Goal: Navigation & Orientation: Find specific page/section

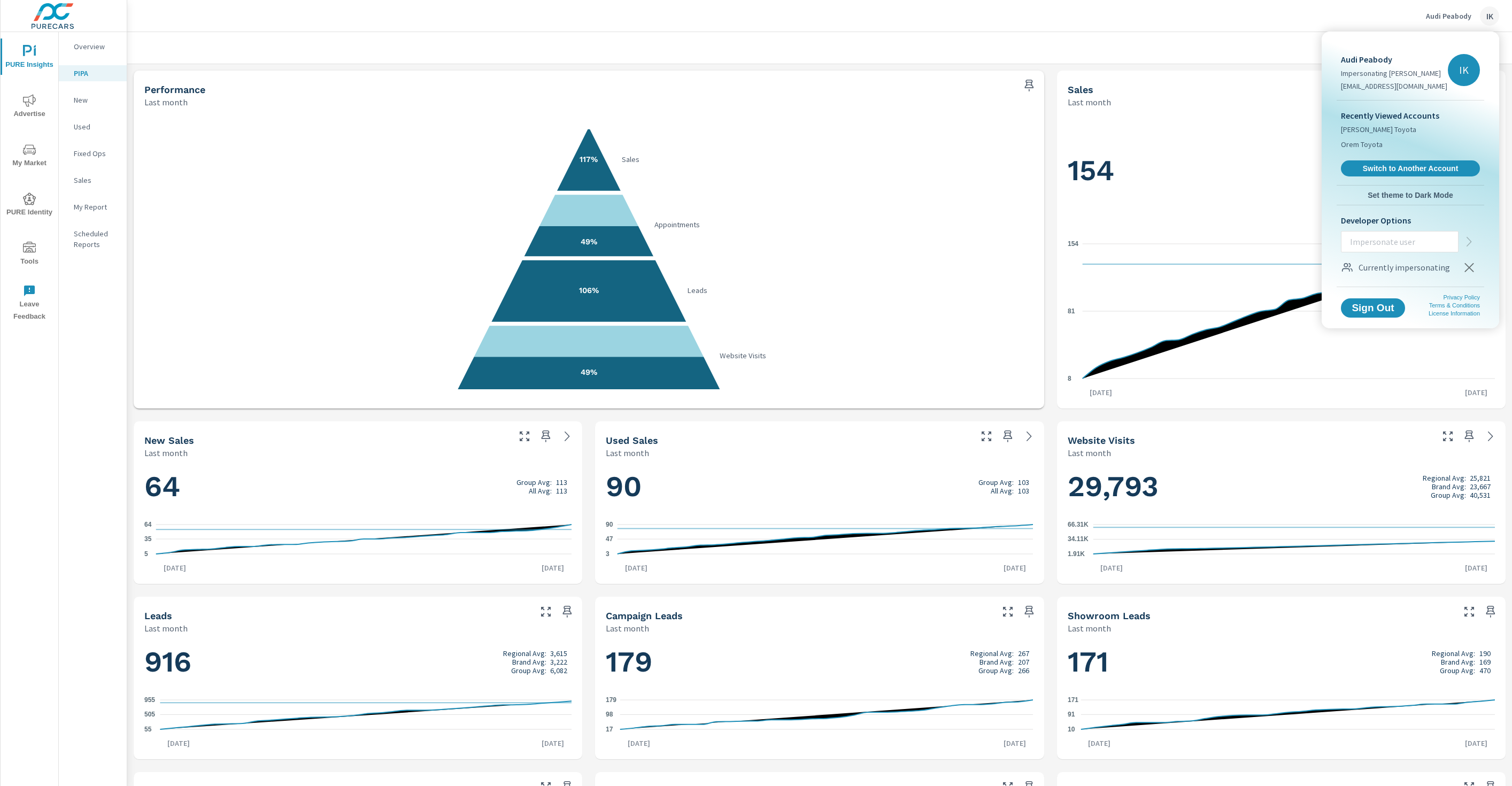
drag, startPoint x: 864, startPoint y: 336, endPoint x: 854, endPoint y: 337, distance: 10.0
click at [860, 336] on div at bounding box center [756, 393] width 1512 height 786
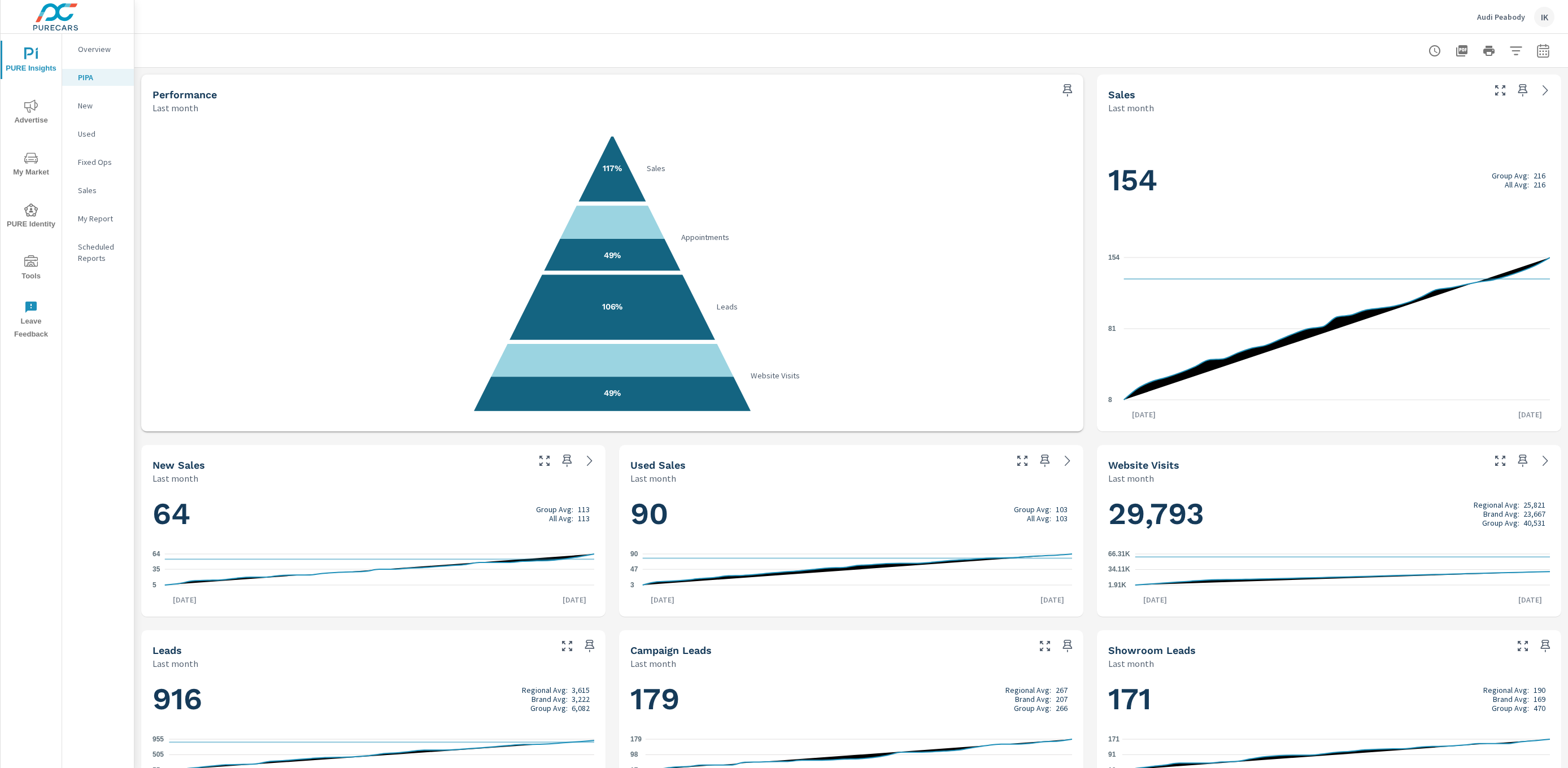
click at [68, 26] on img at bounding box center [56, 17] width 110 height 45
click at [68, 24] on img at bounding box center [56, 17] width 110 height 45
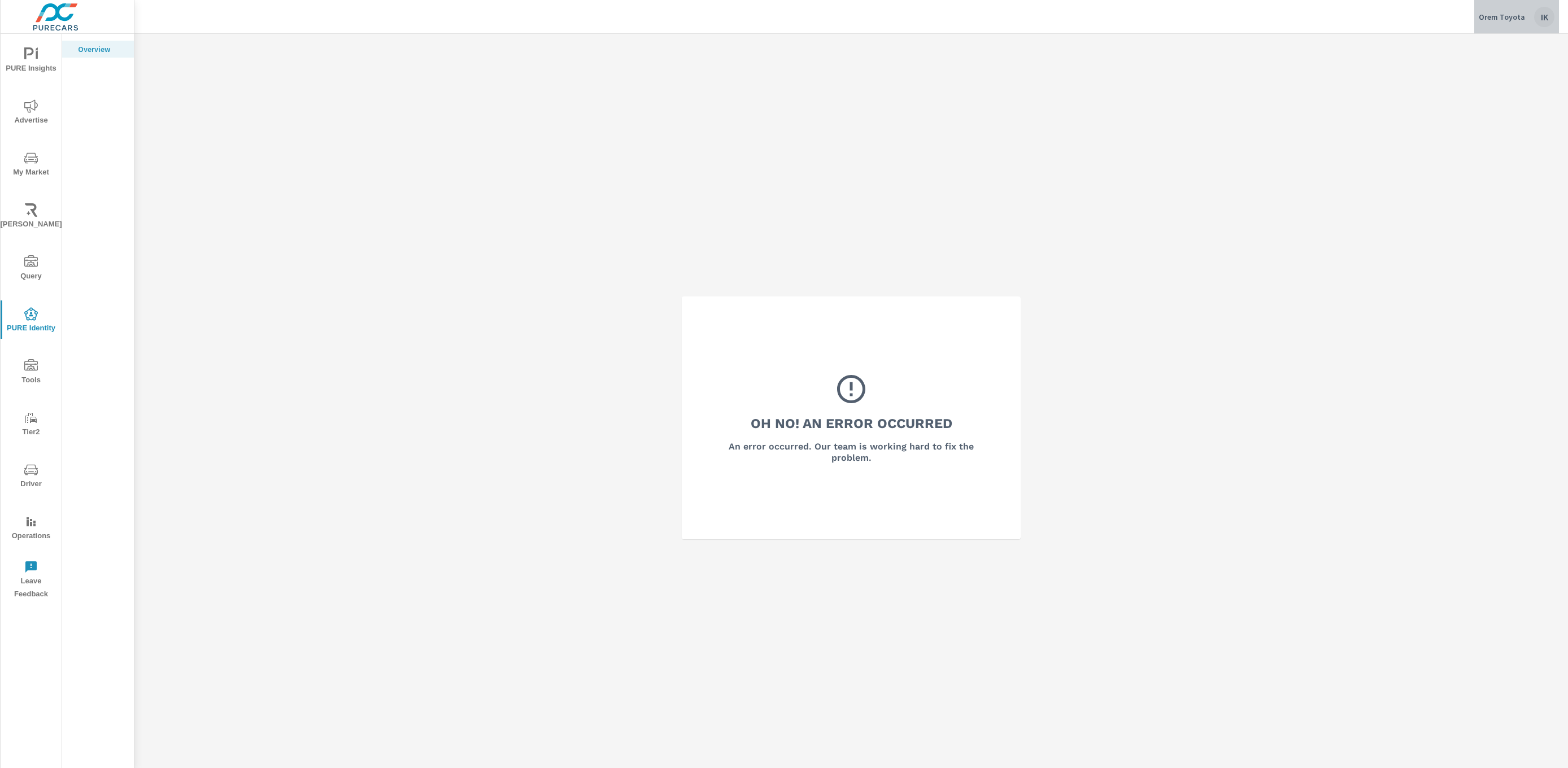
click at [1544, 14] on div "IK" at bounding box center [1544, 17] width 20 height 20
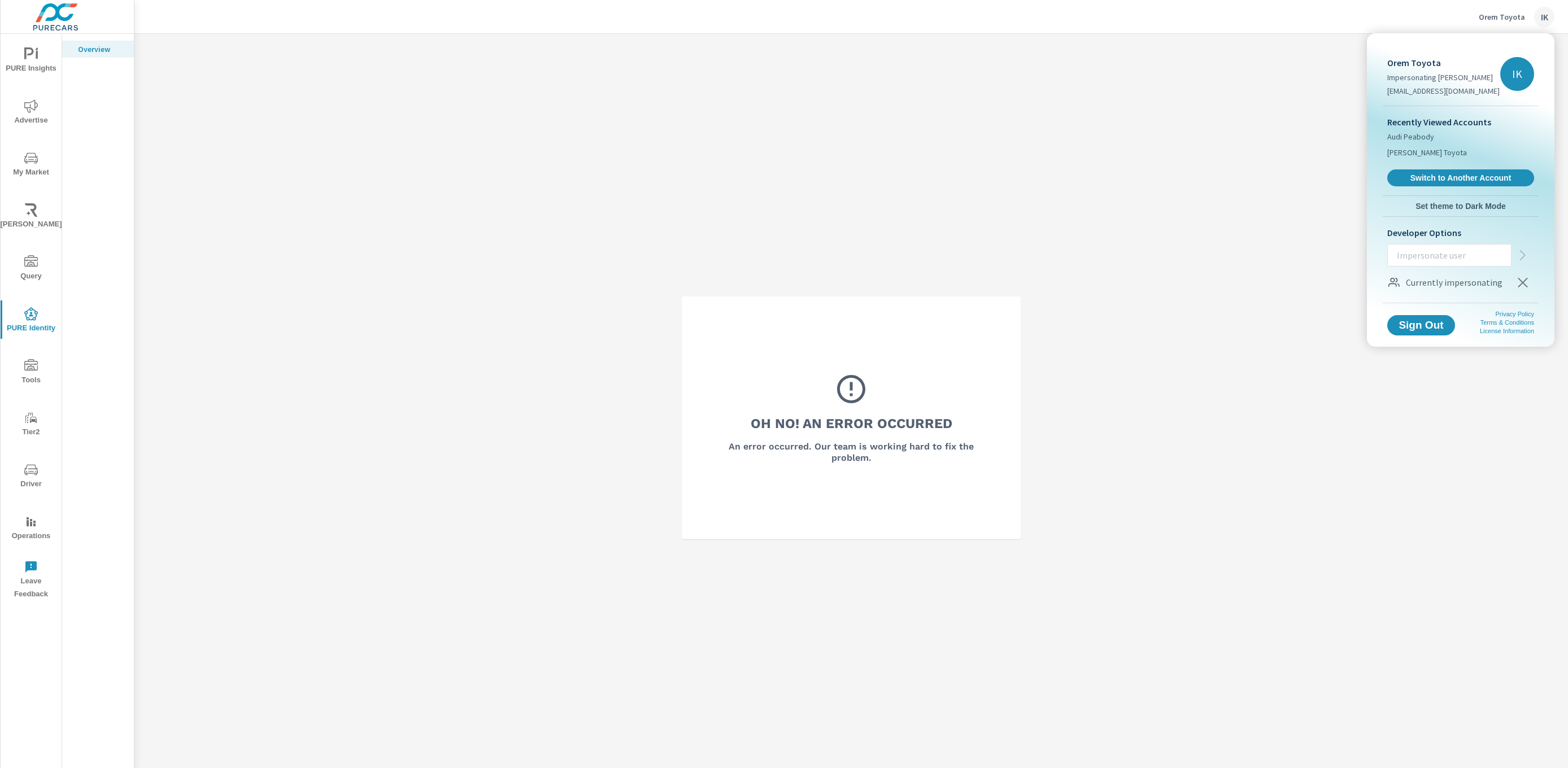
click at [1525, 281] on icon "button" at bounding box center [1523, 282] width 14 height 14
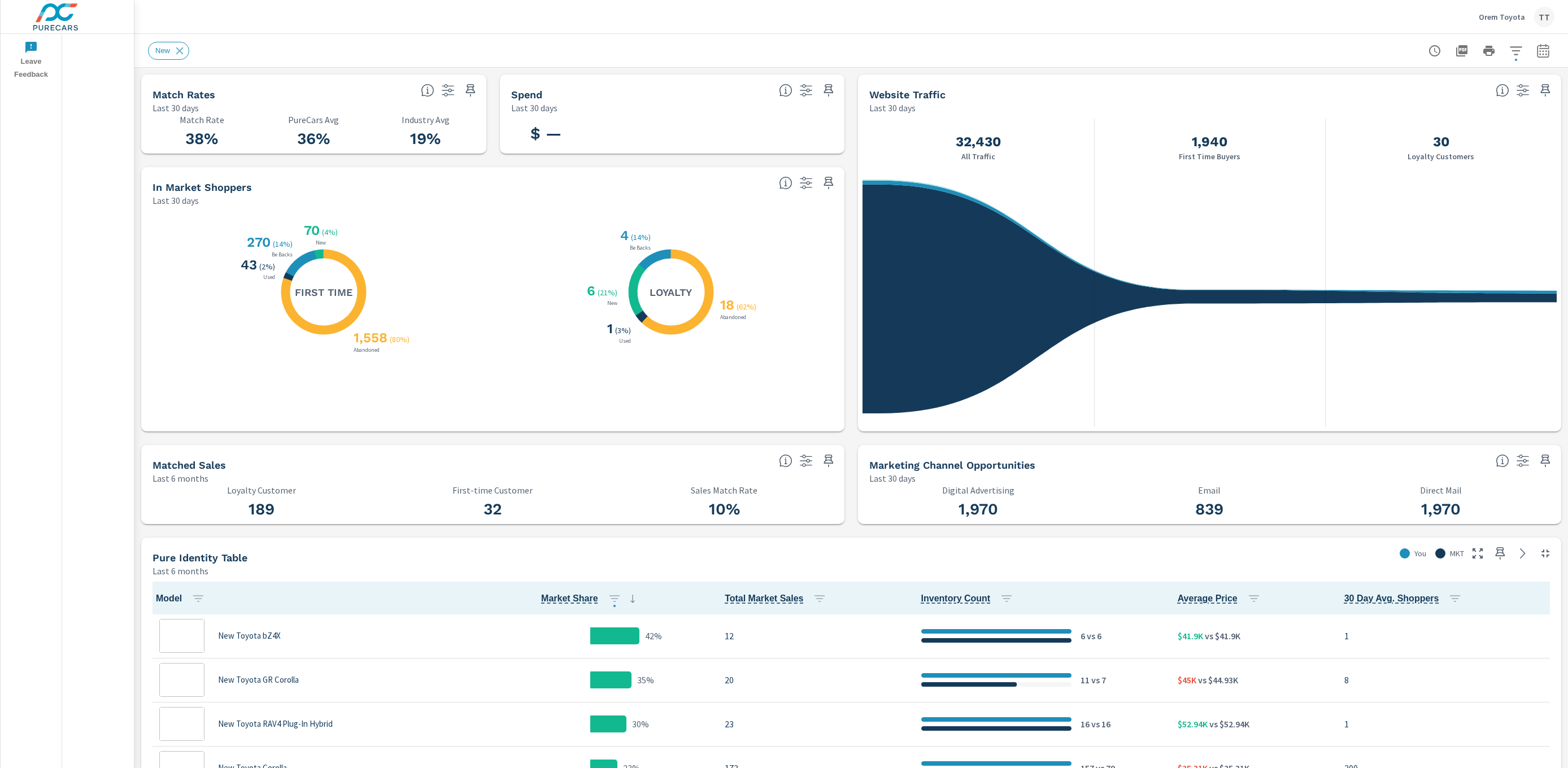
click at [1524, 21] on div "Orem Toyota TT" at bounding box center [1516, 17] width 76 height 20
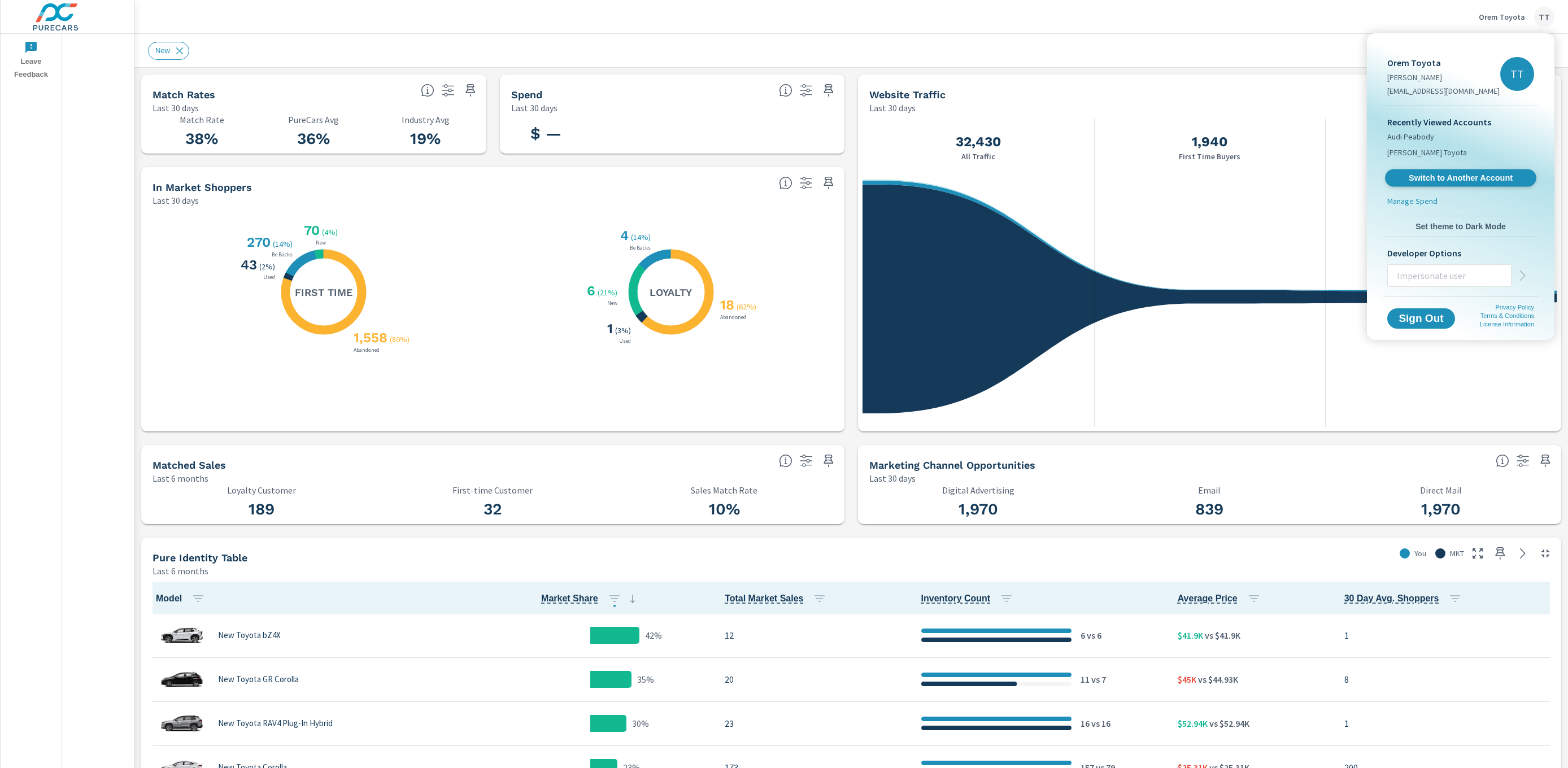
click at [1444, 181] on span "Switch to Another Account" at bounding box center [1460, 178] width 139 height 11
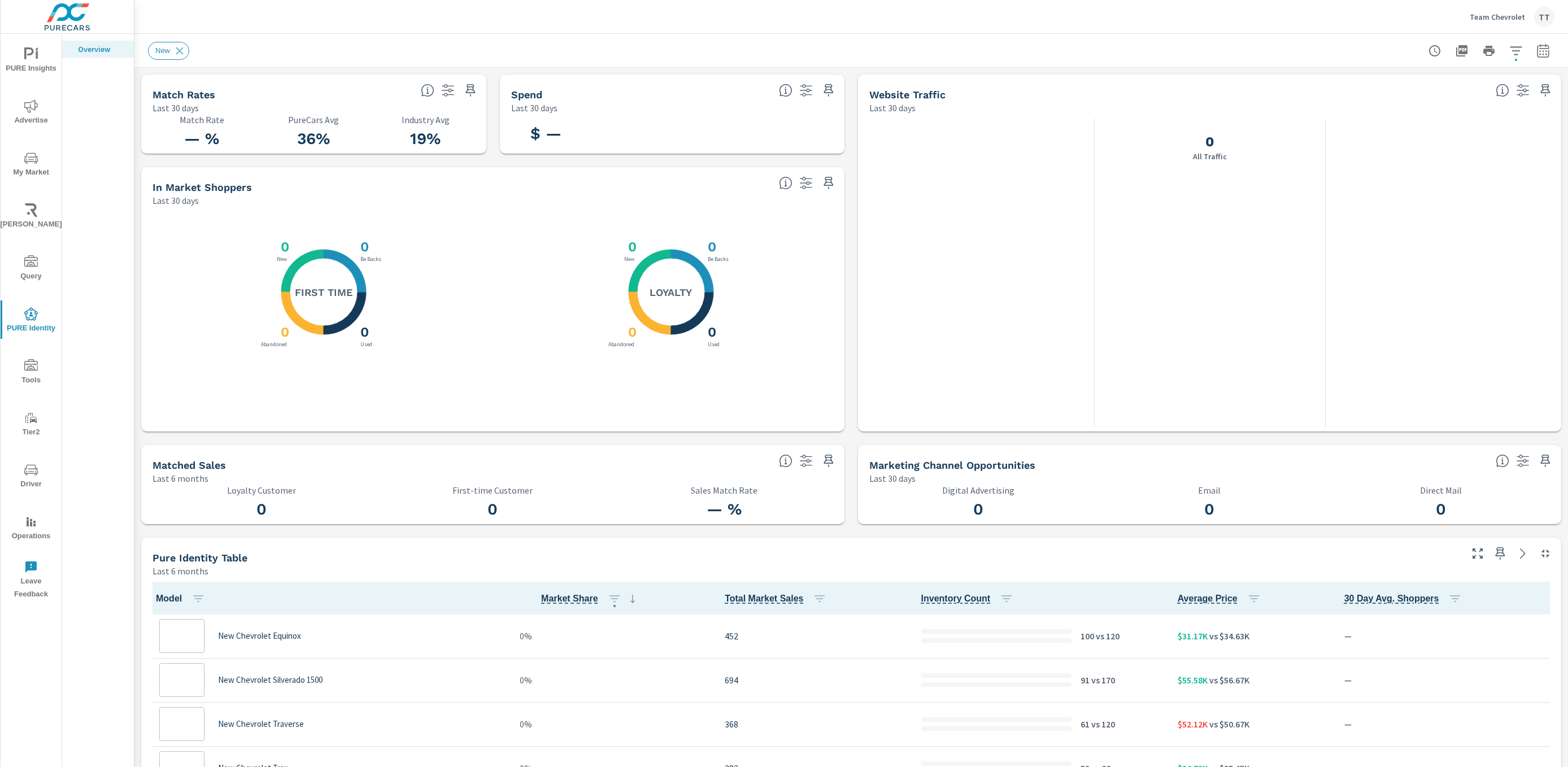
scroll to position [1, 0]
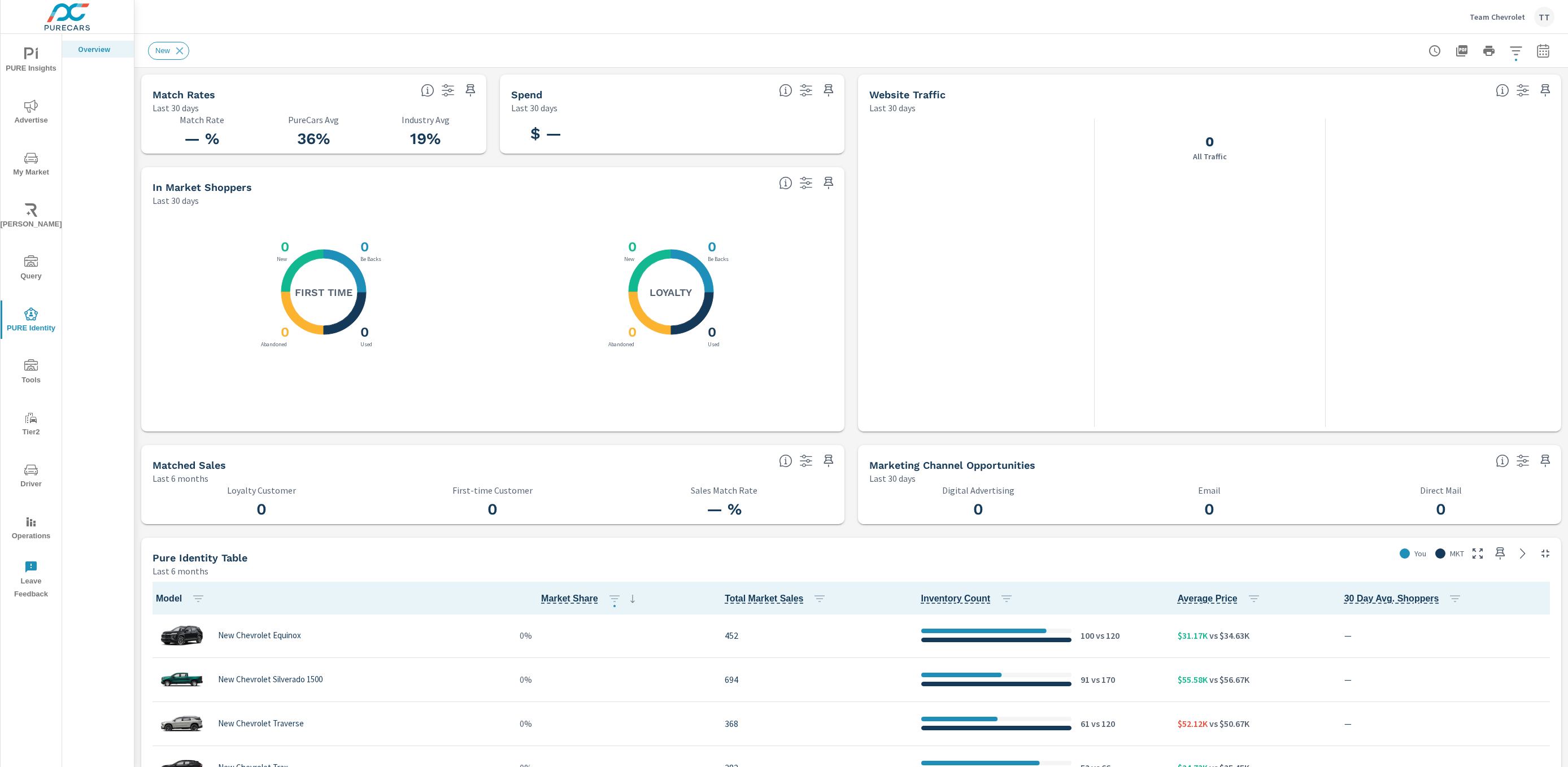
click at [1522, 26] on button "Team Chevrolet TT" at bounding box center [1512, 16] width 93 height 33
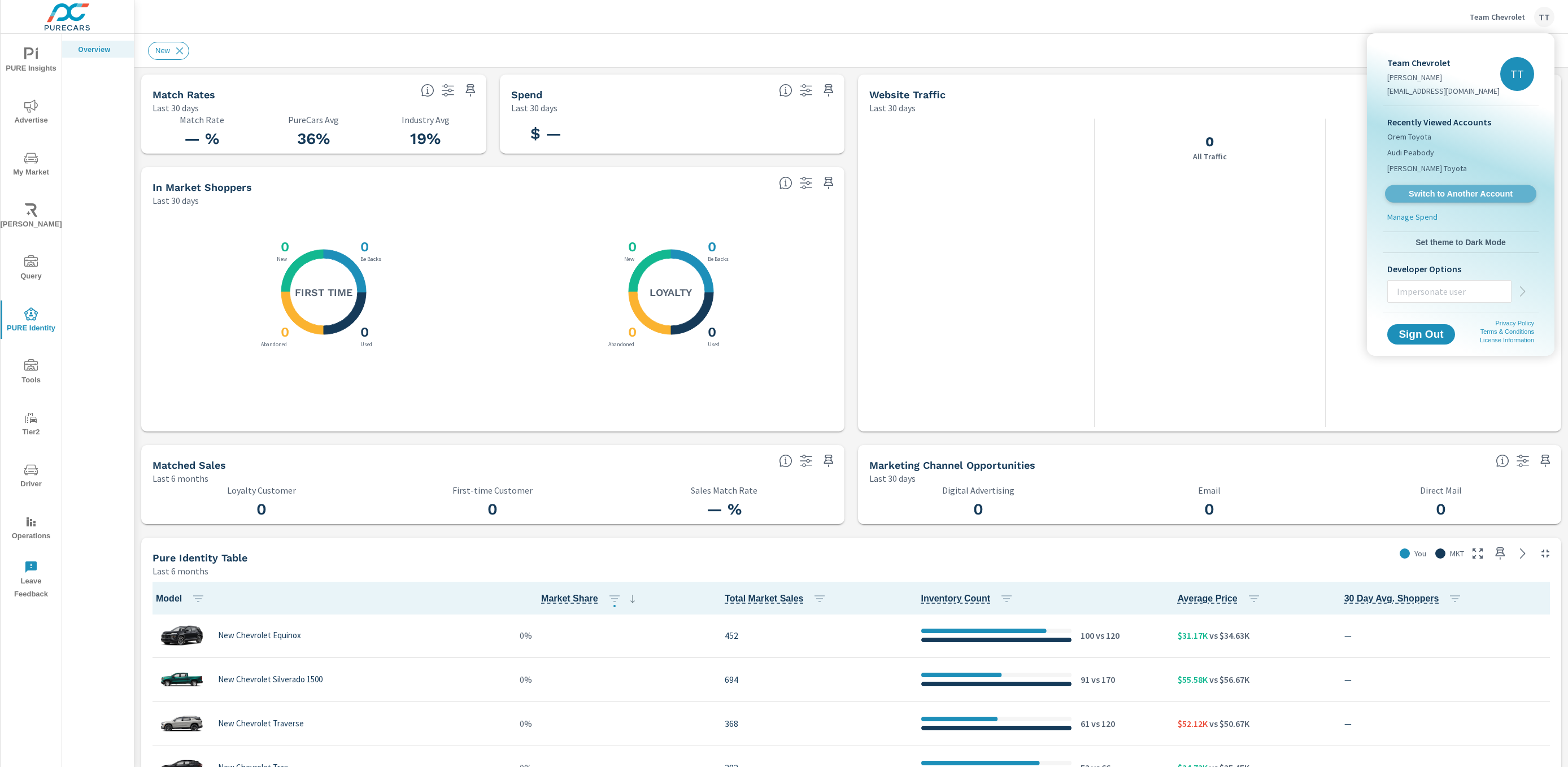
click at [1456, 195] on span "Switch to Another Account" at bounding box center [1460, 194] width 139 height 11
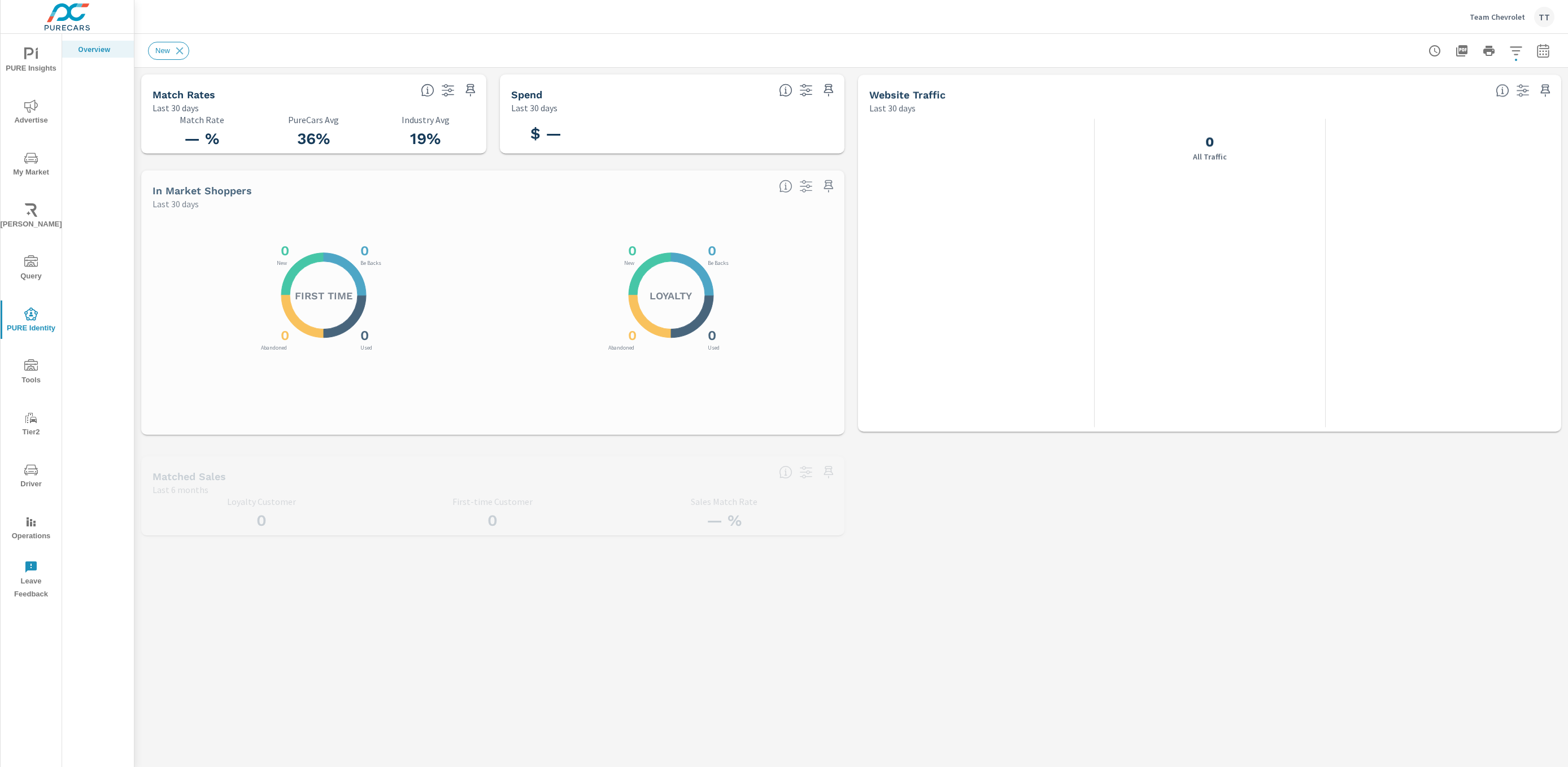
scroll to position [1, 0]
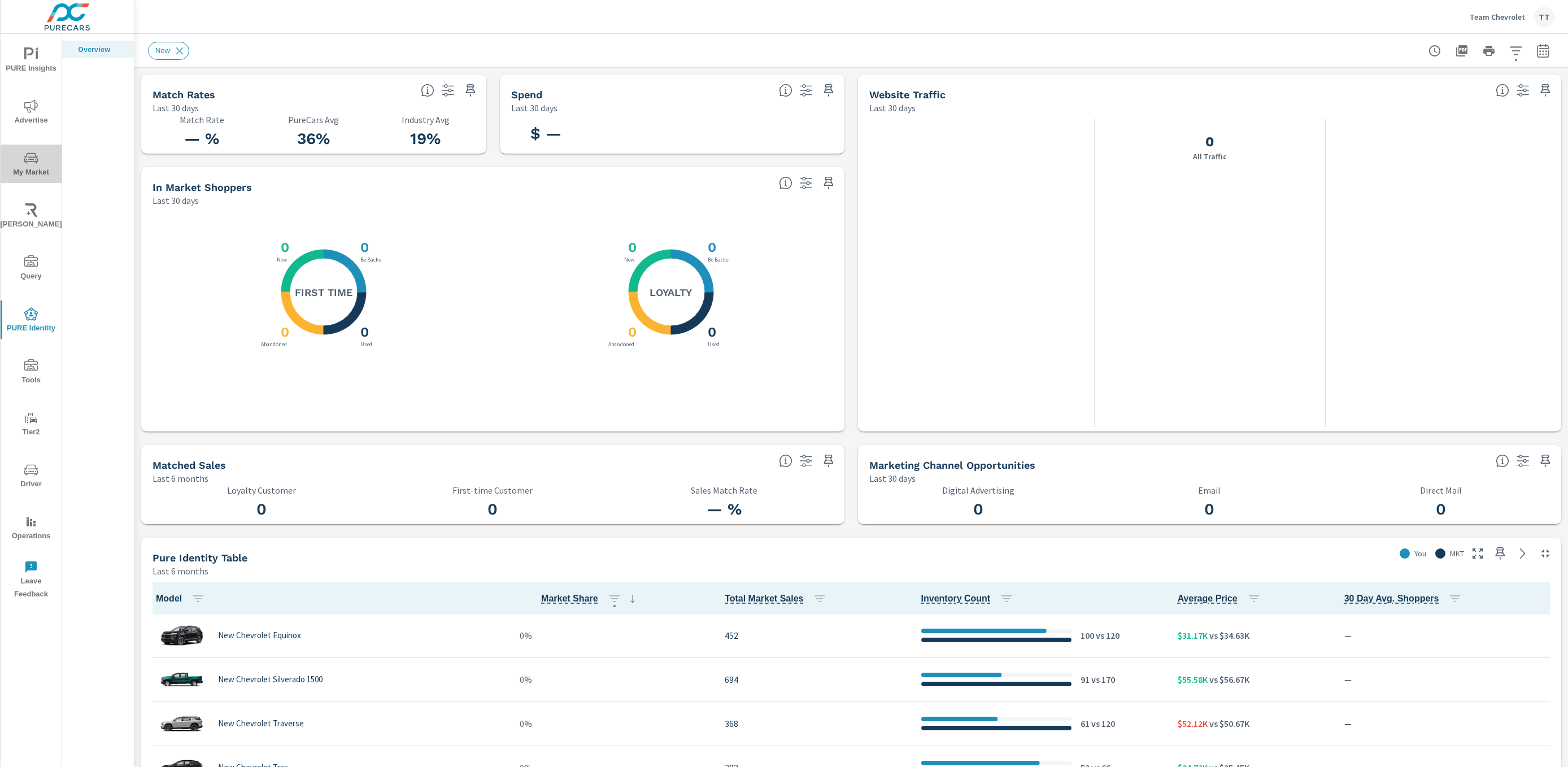
drag, startPoint x: 40, startPoint y: 170, endPoint x: 33, endPoint y: 175, distance: 8.6
click at [40, 171] on span "My Market" at bounding box center [31, 165] width 54 height 28
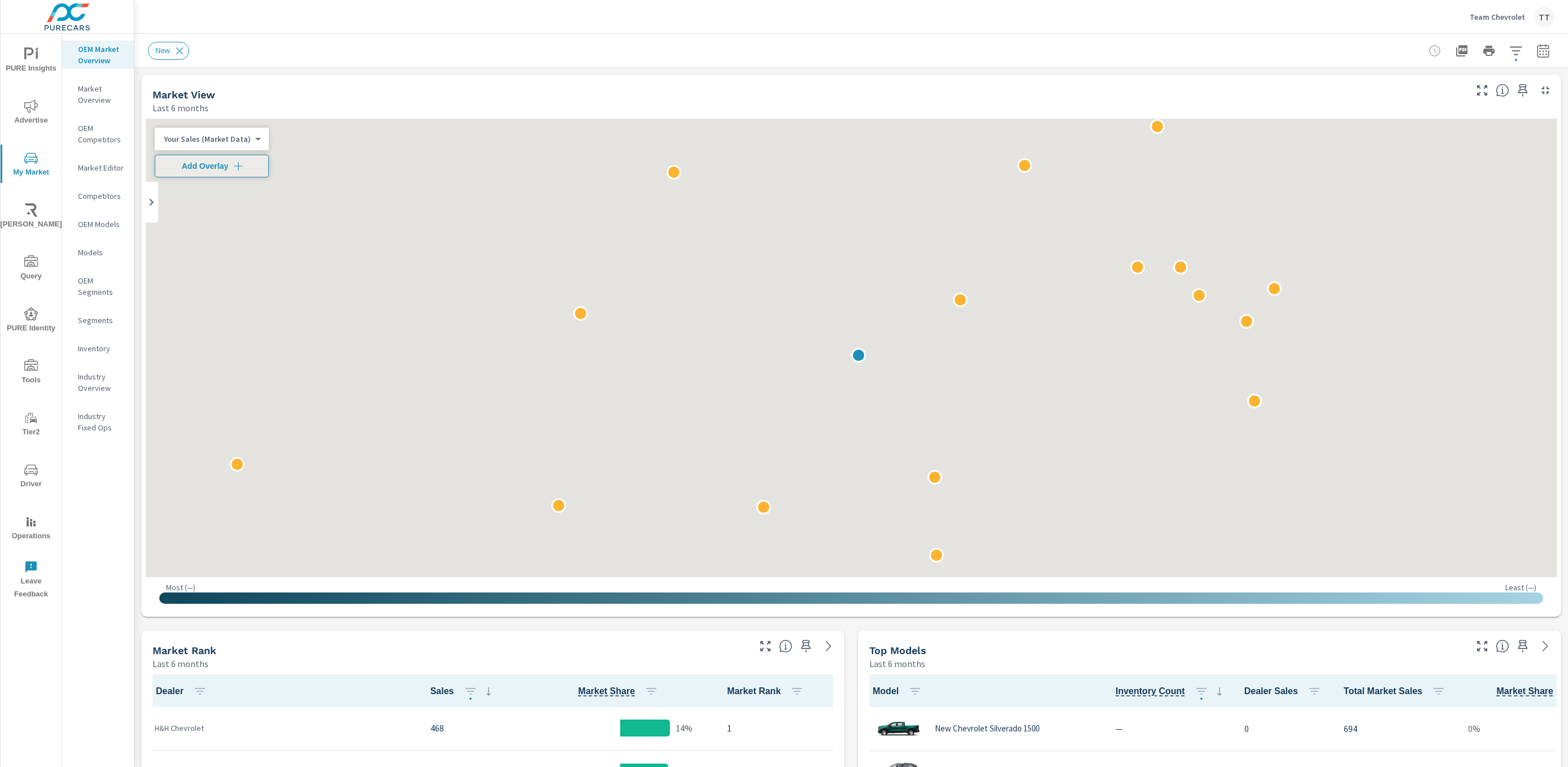
scroll to position [1, 0]
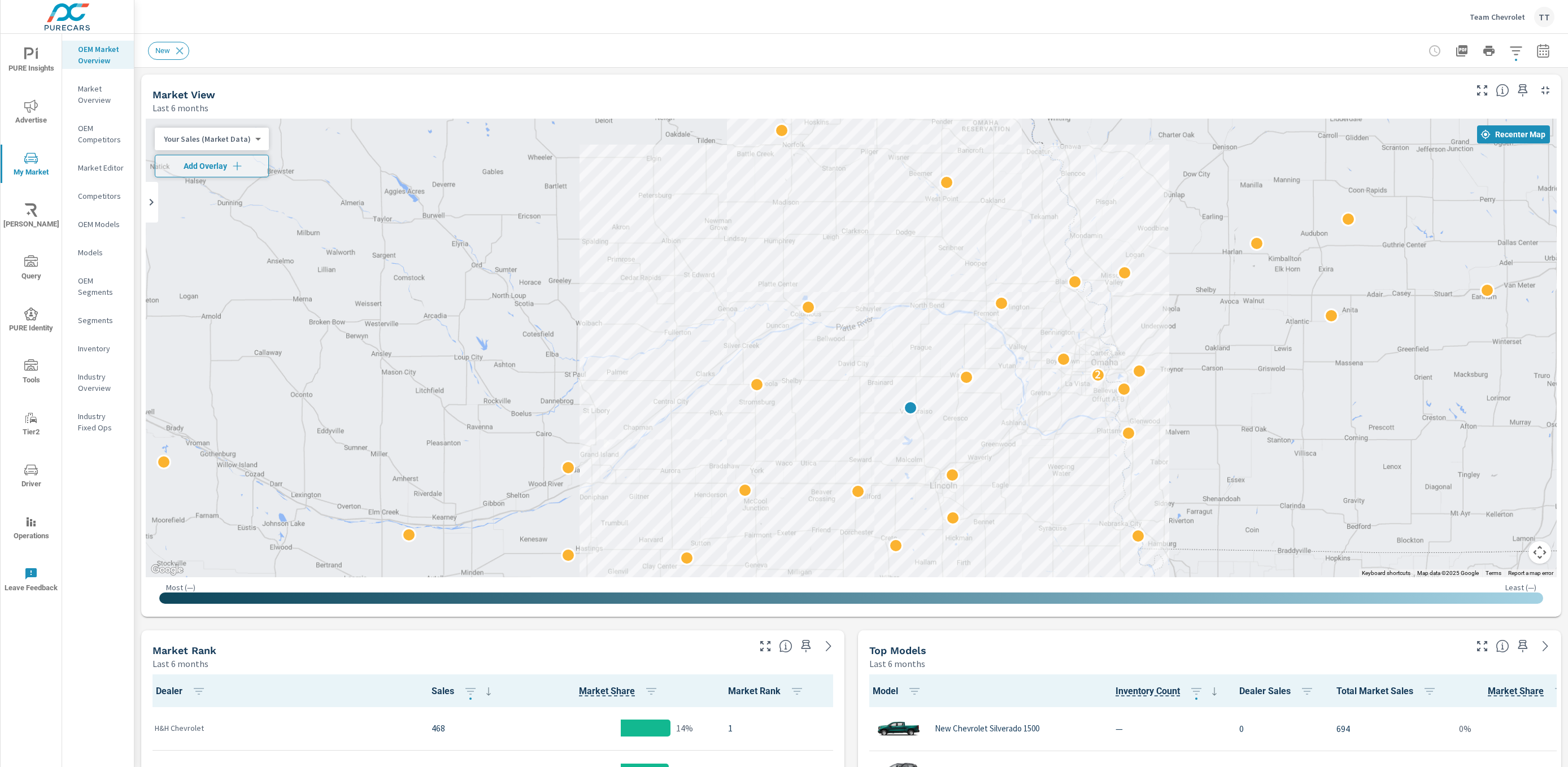
scroll to position [1, 0]
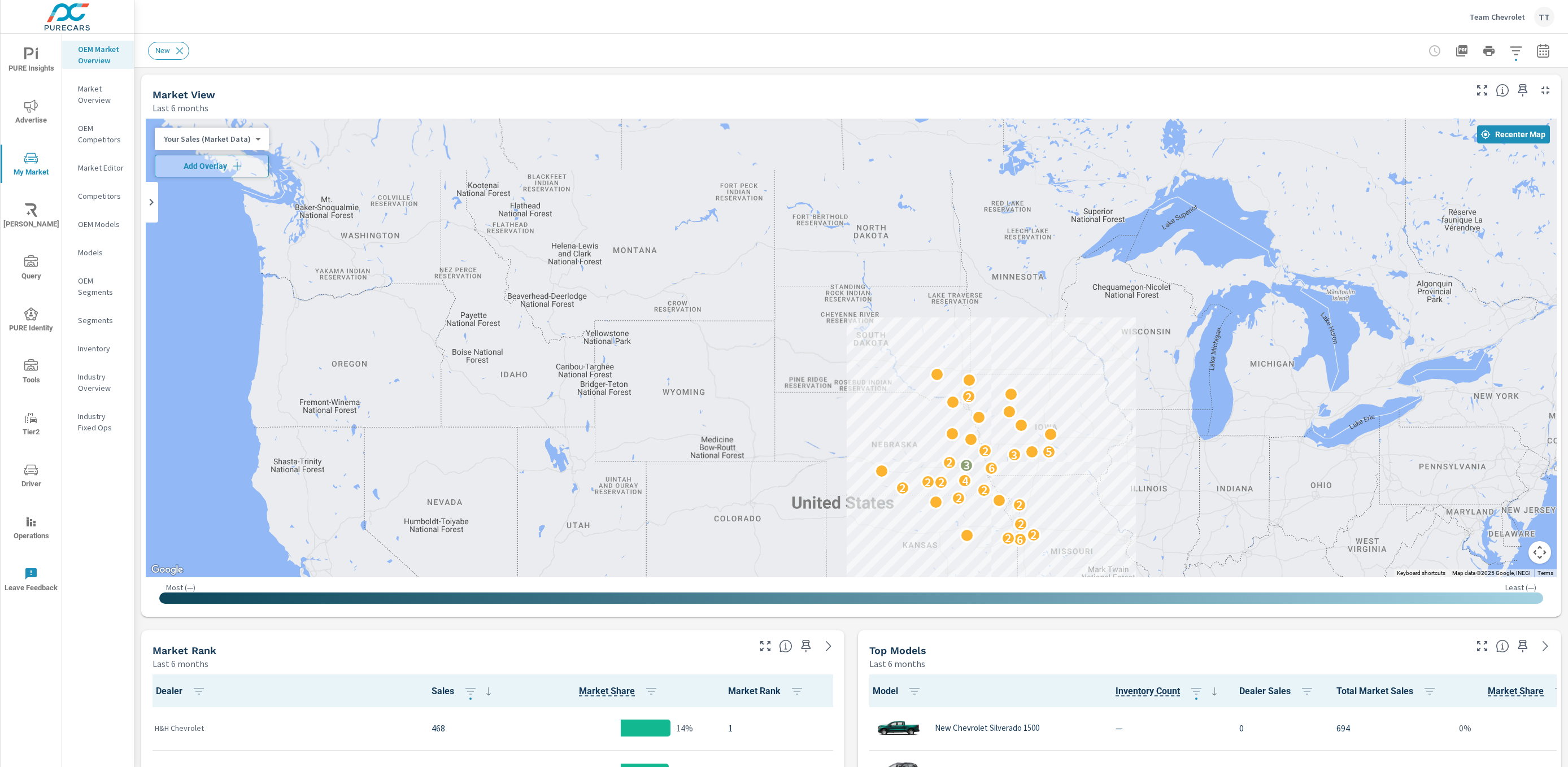
click at [1511, 11] on div "Team Chevrolet TT" at bounding box center [1512, 17] width 85 height 20
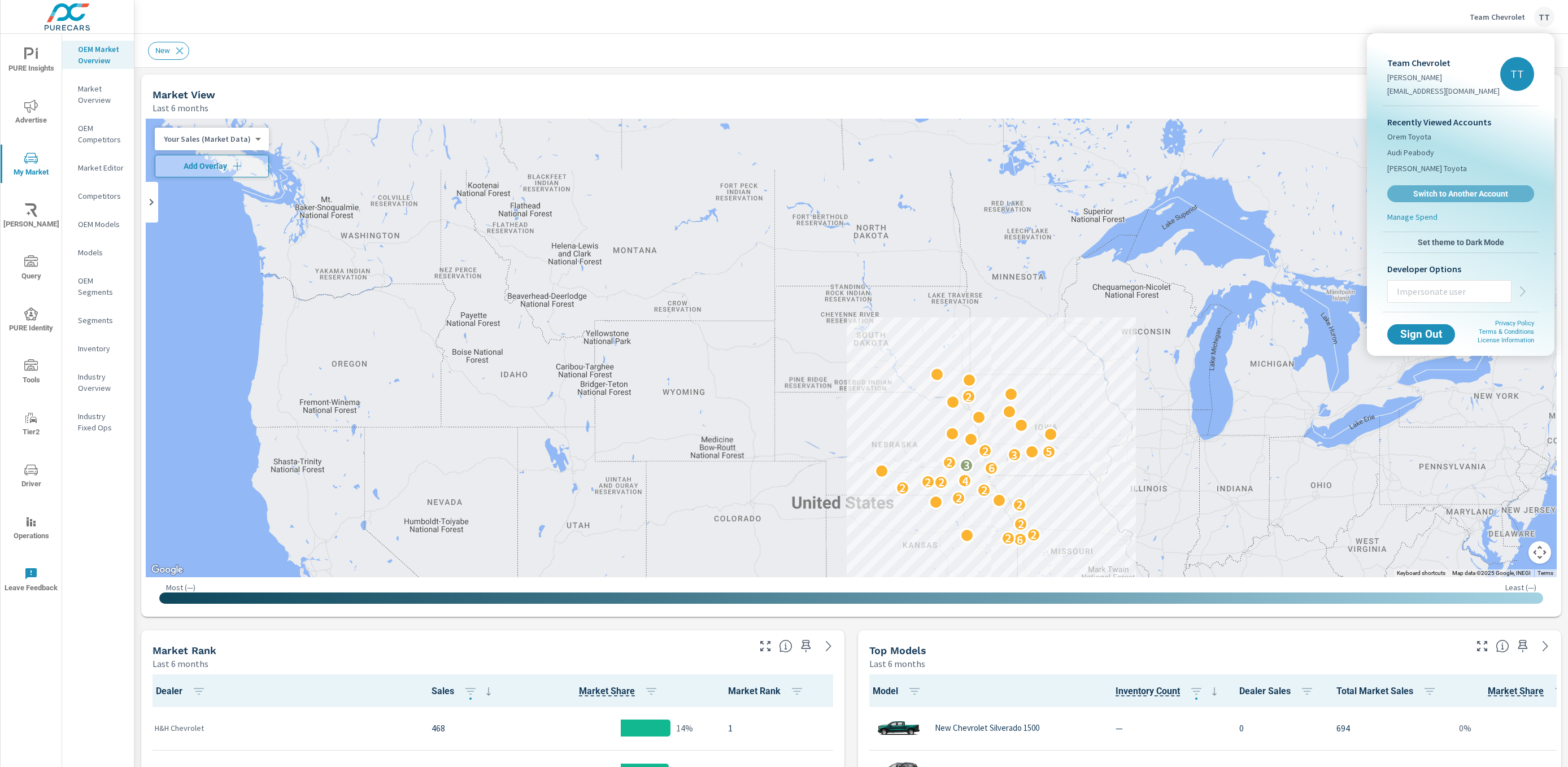
drag, startPoint x: 1426, startPoint y: 195, endPoint x: 1419, endPoint y: 198, distance: 7.6
click at [1427, 195] on span "Switch to Another Account" at bounding box center [1461, 194] width 134 height 10
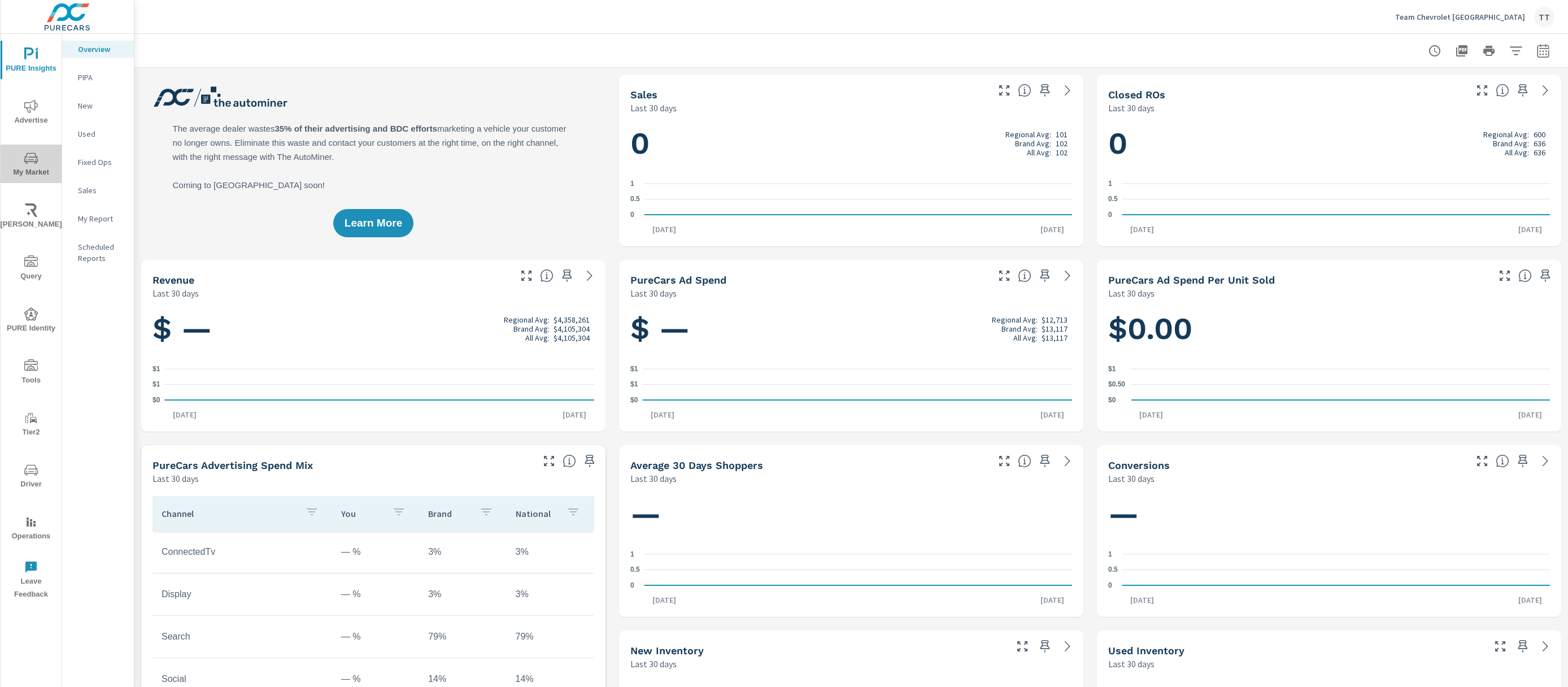
click at [40, 156] on span "My Market" at bounding box center [31, 165] width 54 height 28
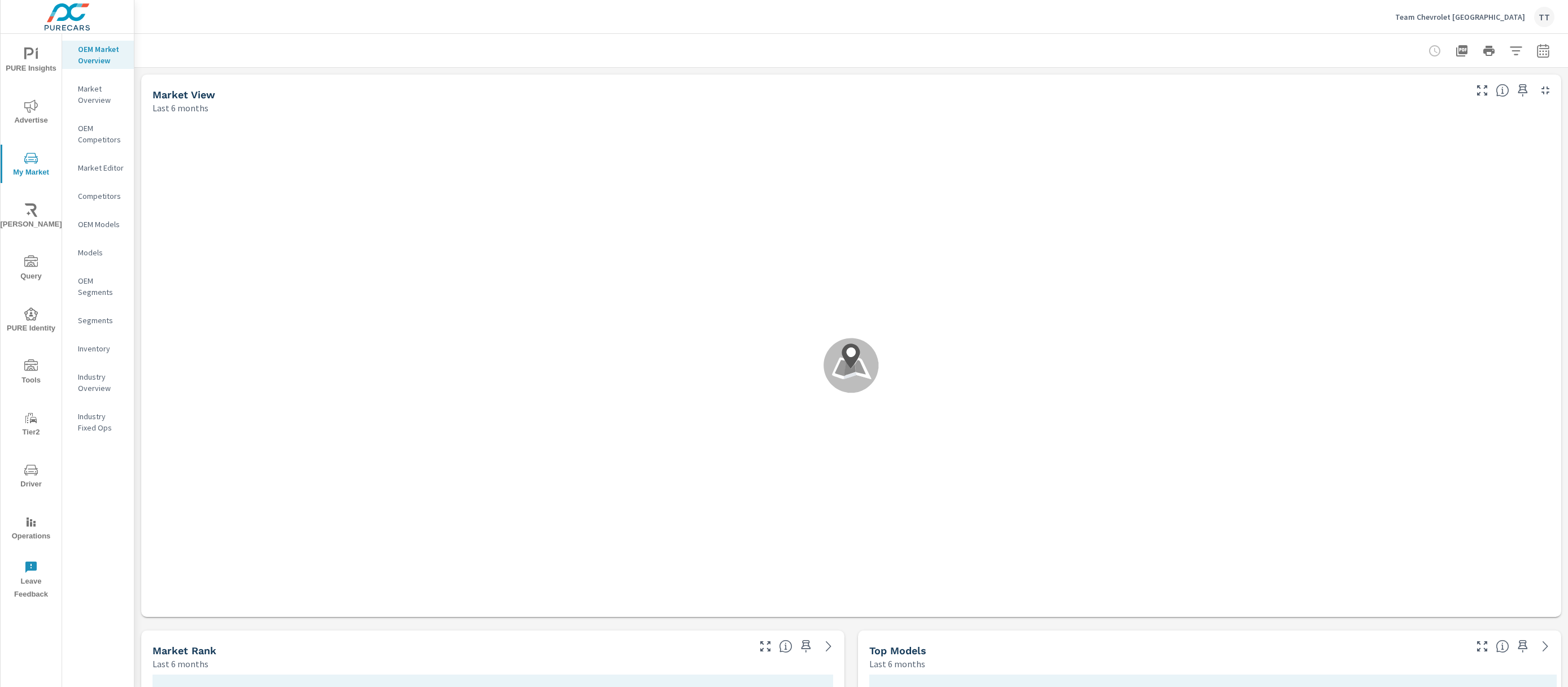
scroll to position [1, 0]
